Goal: Navigation & Orientation: Go to known website

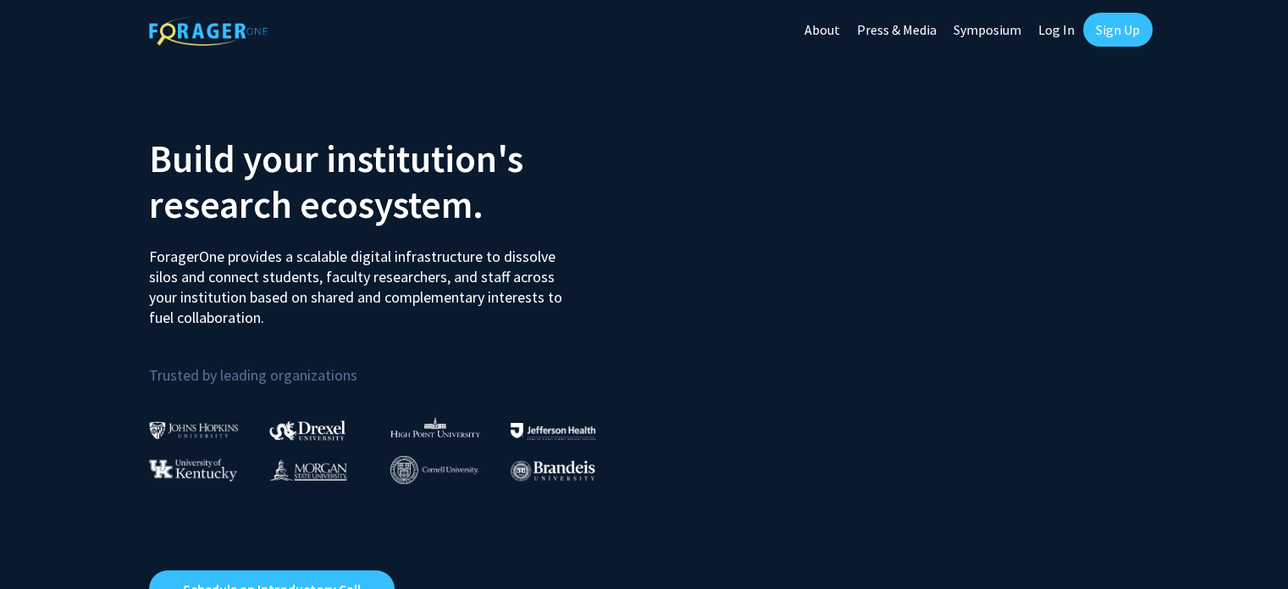
click at [1055, 27] on link "Log In" at bounding box center [1056, 29] width 53 height 59
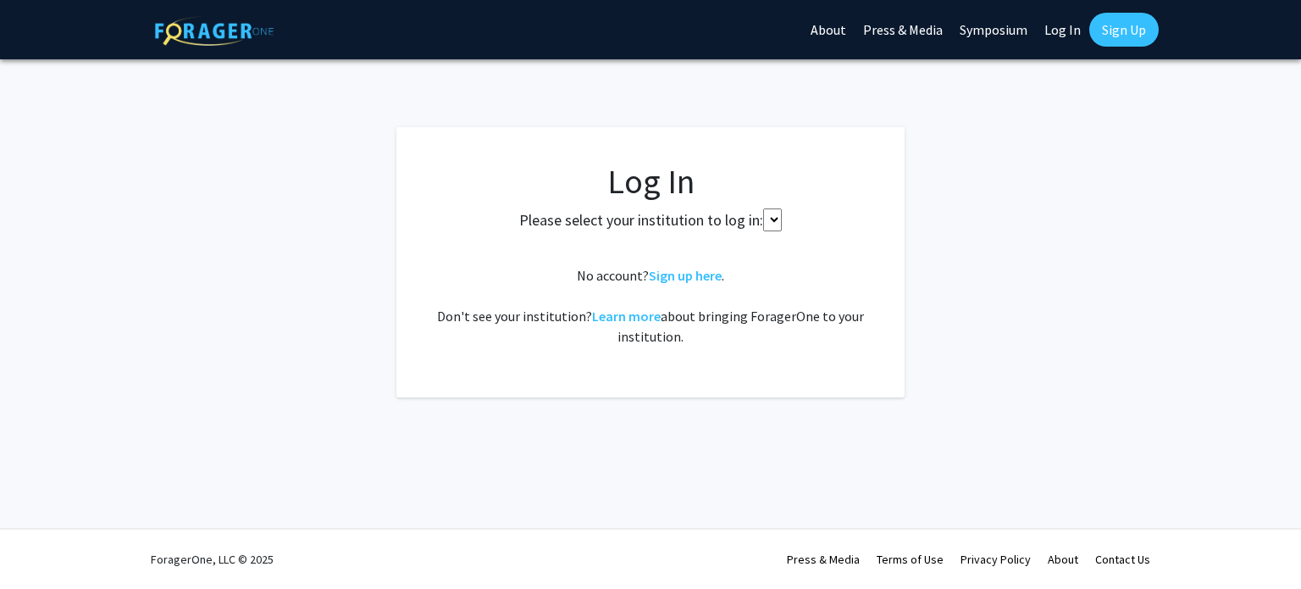
select select
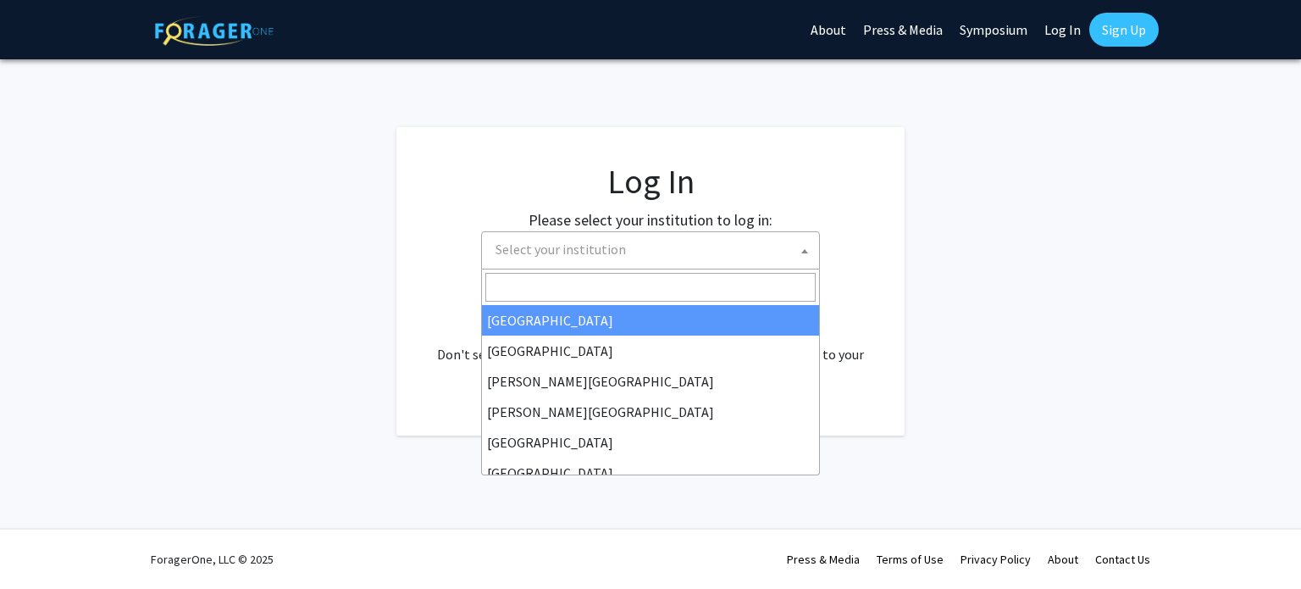
click at [604, 251] on span "Select your institution" at bounding box center [561, 249] width 130 height 17
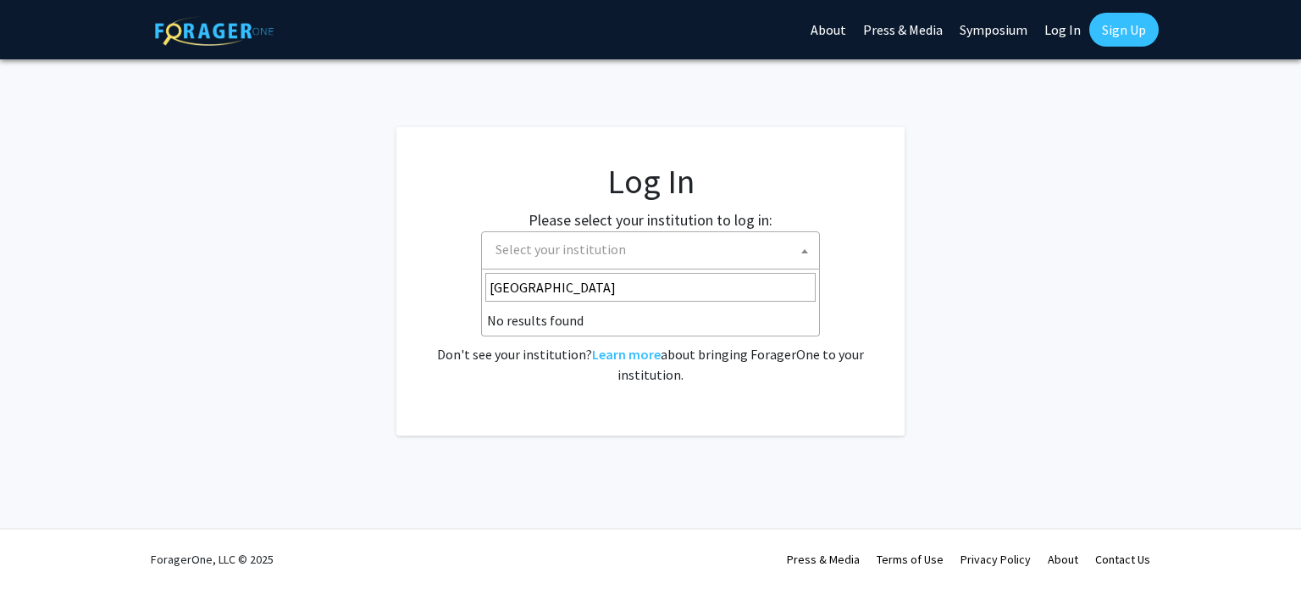
type input "[GEOGRAPHIC_DATA]"
click at [654, 252] on span "Select your institution" at bounding box center [654, 249] width 330 height 35
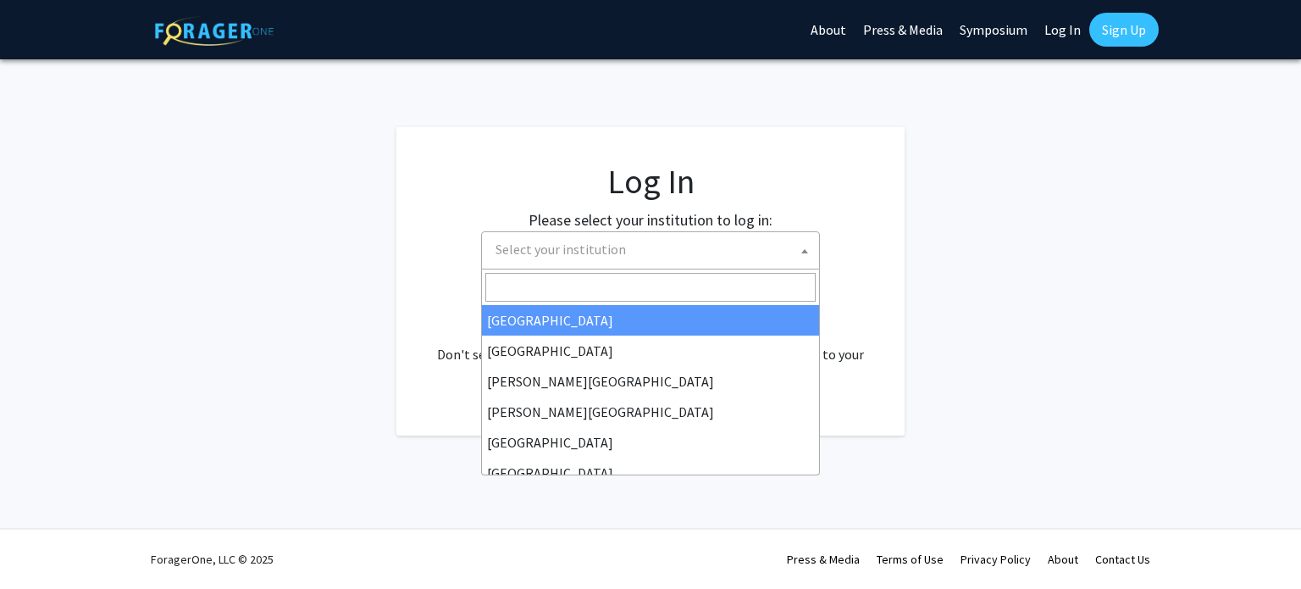
click at [808, 247] on span at bounding box center [804, 250] width 17 height 37
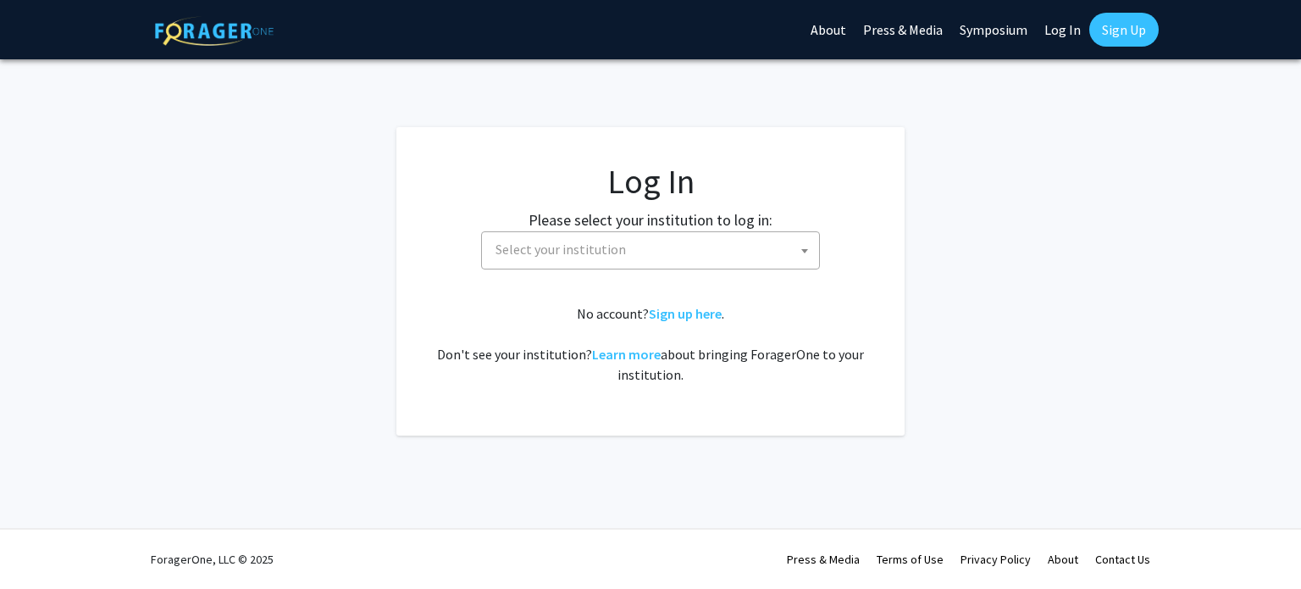
click at [934, 246] on fg-login "Log In Please select your institution to log in: [GEOGRAPHIC_DATA] [GEOGRAPHIC_…" at bounding box center [650, 281] width 1301 height 308
